Goal: Task Accomplishment & Management: Manage account settings

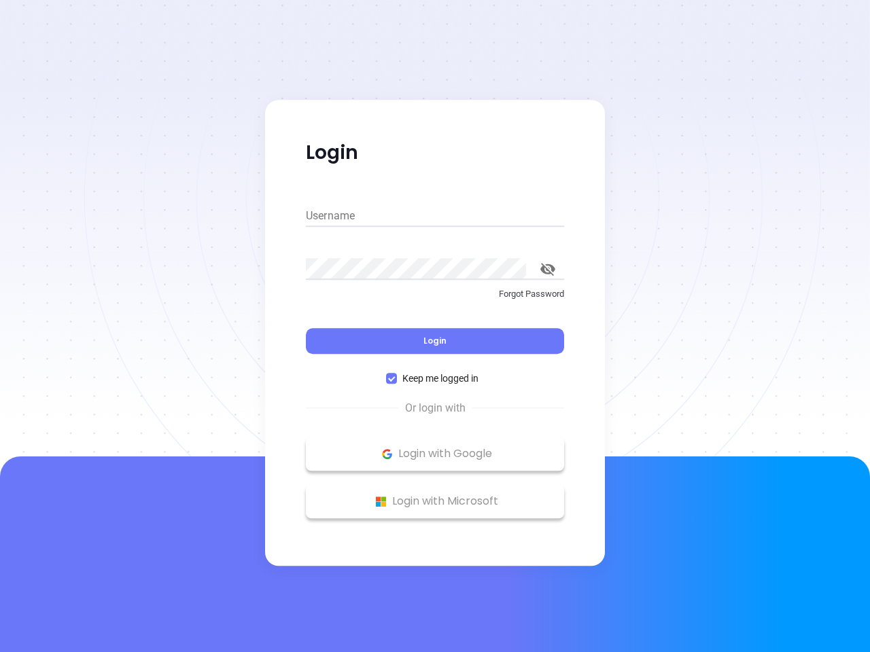
click at [435, 326] on div "Login" at bounding box center [435, 333] width 258 height 42
click at [435, 216] on input "Username" at bounding box center [435, 216] width 258 height 22
click at [548, 269] on icon "toggle password visibility" at bounding box center [547, 269] width 15 height 13
click at [435, 341] on span "Login" at bounding box center [434, 341] width 23 height 12
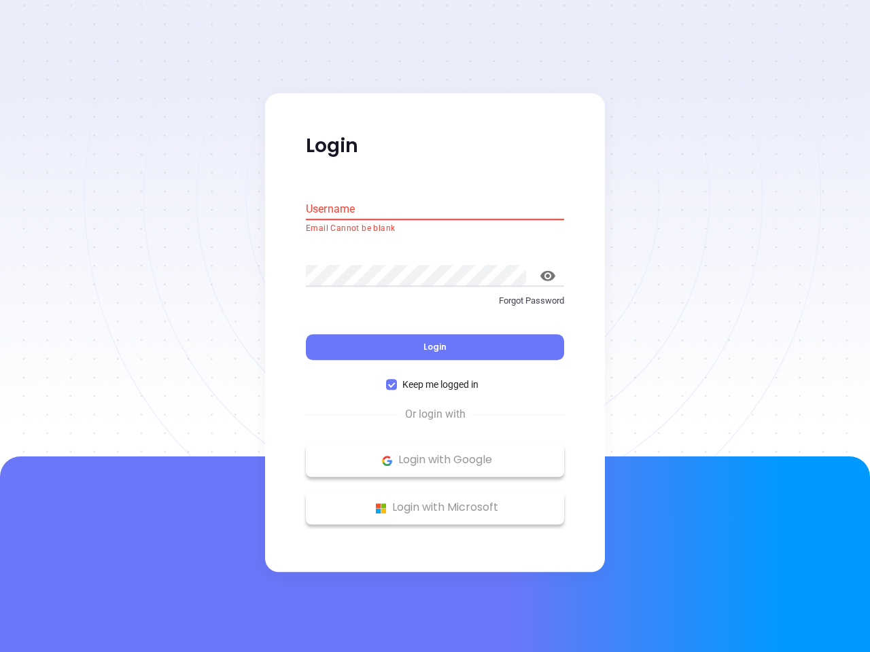
click at [435, 379] on span "Keep me logged in" at bounding box center [440, 385] width 87 height 15
click at [397, 380] on input "Keep me logged in" at bounding box center [391, 385] width 11 height 11
checkbox input "false"
click at [435, 454] on p "Login with Google" at bounding box center [435, 461] width 245 height 20
click at [435, 502] on p "Login with Microsoft" at bounding box center [435, 508] width 245 height 20
